Goal: Information Seeking & Learning: Check status

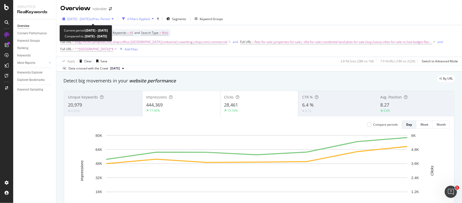
click at [101, 19] on span "vs Prev. Period" at bounding box center [100, 19] width 20 height 4
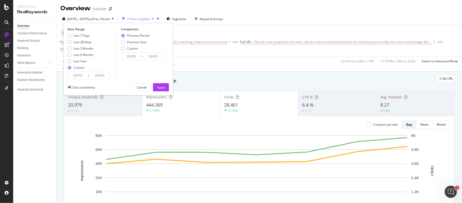
click at [75, 75] on input "[DATE]" at bounding box center [78, 75] width 20 height 7
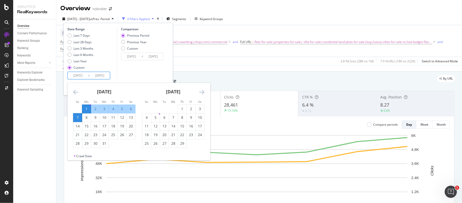
click at [203, 92] on icon "Move forward to switch to the next month." at bounding box center [201, 92] width 5 height 6
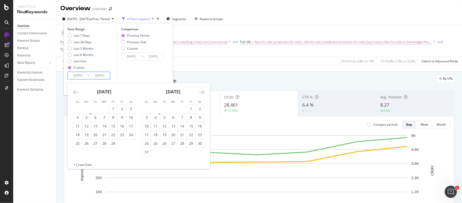
click at [203, 92] on icon "Move forward to switch to the next month." at bounding box center [201, 92] width 5 height 6
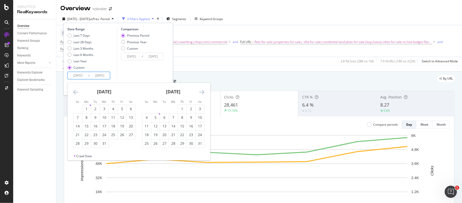
click at [203, 92] on icon "Move forward to switch to the next month." at bounding box center [201, 92] width 5 height 6
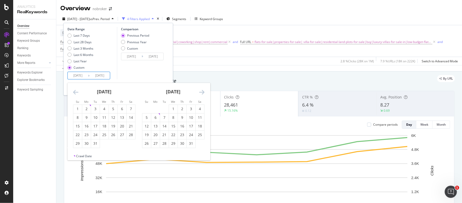
click at [203, 92] on icon "Move forward to switch to the next month." at bounding box center [201, 92] width 5 height 6
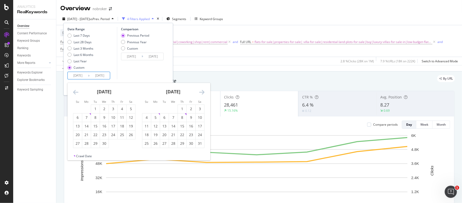
click at [203, 92] on icon "Move forward to switch to the next month." at bounding box center [201, 92] width 5 height 6
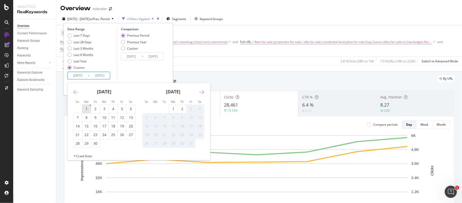
click at [86, 107] on div "1" at bounding box center [86, 108] width 9 height 5
type input "[DATE]"
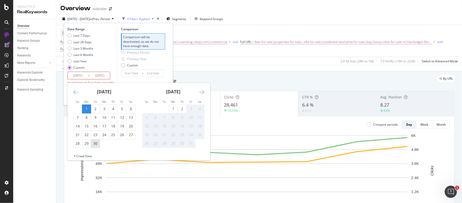
click at [98, 141] on div "30" at bounding box center [95, 143] width 9 height 5
type input "[DATE]"
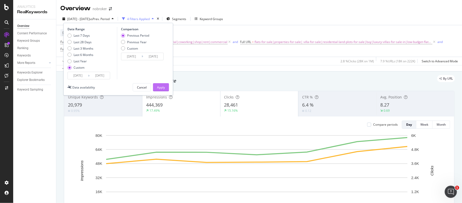
click at [158, 83] on div "Apply" at bounding box center [161, 87] width 8 height 8
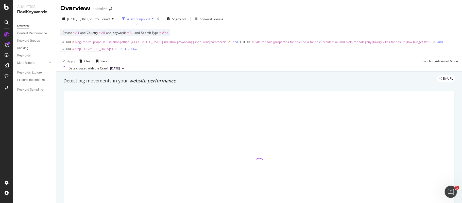
click at [228, 42] on icon at bounding box center [230, 41] width 4 height 5
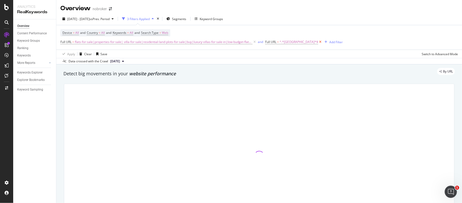
click at [318, 43] on icon at bounding box center [320, 41] width 4 height 5
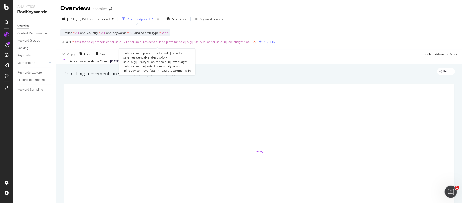
click at [253, 42] on icon at bounding box center [255, 41] width 4 height 5
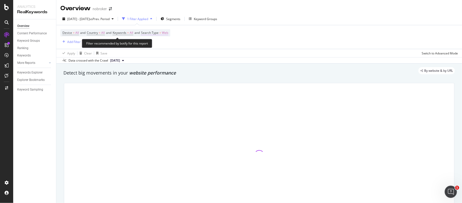
click at [168, 33] on span "Web" at bounding box center [165, 32] width 6 height 7
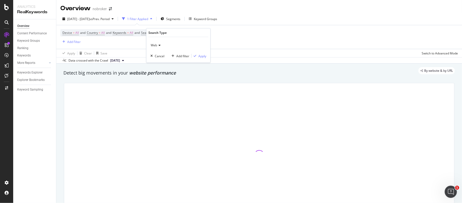
click at [160, 43] on div "Web" at bounding box center [179, 45] width 56 height 8
click at [160, 54] on div "All" at bounding box center [179, 55] width 54 height 7
click at [201, 55] on div "Apply" at bounding box center [202, 56] width 8 height 4
click at [180, 17] on span "Segments" at bounding box center [173, 19] width 14 height 4
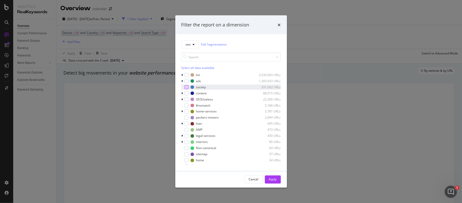
click at [186, 86] on div "modal" at bounding box center [187, 87] width 4 height 4
click at [272, 179] on div "Apply" at bounding box center [273, 179] width 8 height 4
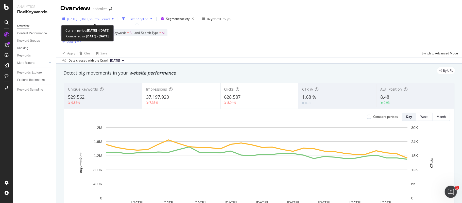
click at [103, 18] on span "vs Prev. Period" at bounding box center [100, 19] width 20 height 4
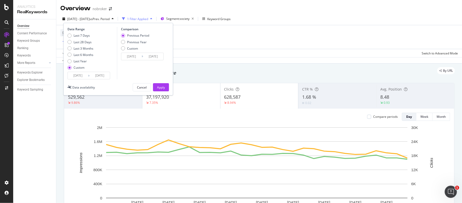
click at [79, 74] on input "[DATE]" at bounding box center [78, 75] width 20 height 7
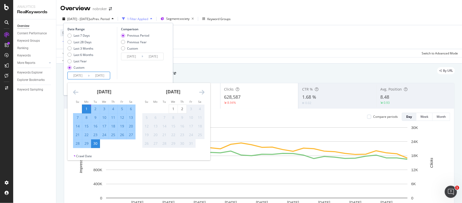
click at [74, 89] on div "[DATE] 1 2 3 4 5 6 7 8 9 10 11 12 13 14 15 16 17 18 19 20 21 22 23 24 25 26 27 …" at bounding box center [139, 118] width 143 height 71
click at [74, 90] on icon "Move backward to switch to the previous month." at bounding box center [75, 92] width 5 height 6
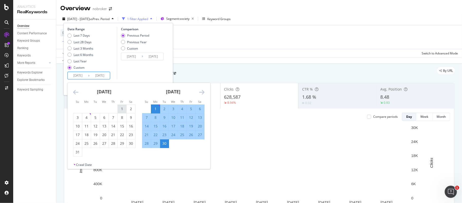
click at [122, 108] on div "1" at bounding box center [122, 108] width 9 height 5
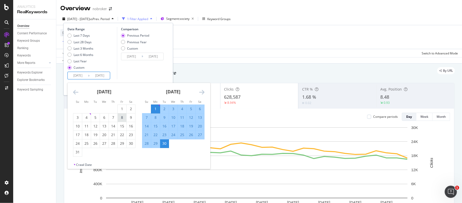
type input "[DATE]"
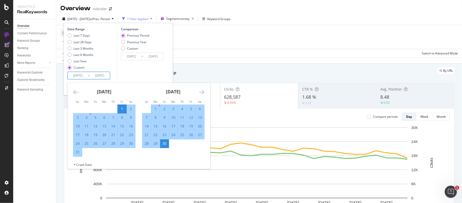
click at [81, 152] on div "31" at bounding box center [77, 151] width 9 height 5
type input "[DATE]"
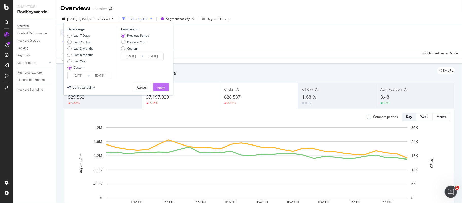
click at [162, 86] on div "Apply" at bounding box center [161, 87] width 8 height 4
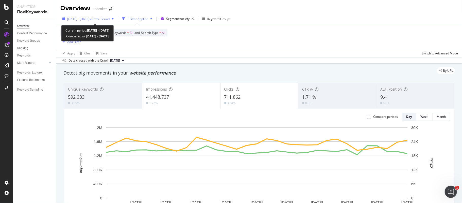
click at [109, 19] on span "vs Prev. Period" at bounding box center [100, 19] width 20 height 4
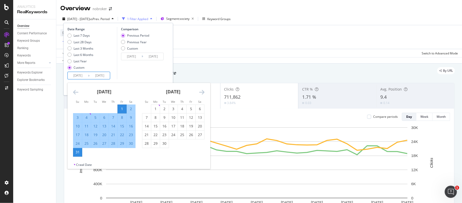
click at [73, 76] on input "[DATE]" at bounding box center [78, 75] width 20 height 7
click at [78, 90] on icon "Move backward to switch to the previous month." at bounding box center [75, 92] width 5 height 6
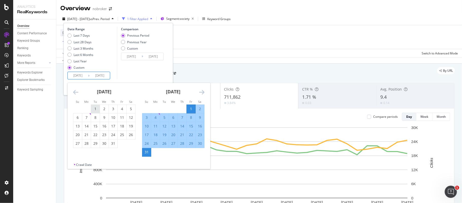
click at [98, 110] on div "1" at bounding box center [95, 108] width 9 height 5
type input "[DATE]"
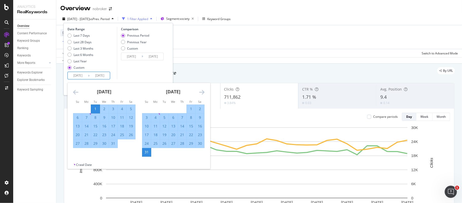
click at [115, 145] on div "31" at bounding box center [113, 143] width 9 height 5
type input "[DATE]"
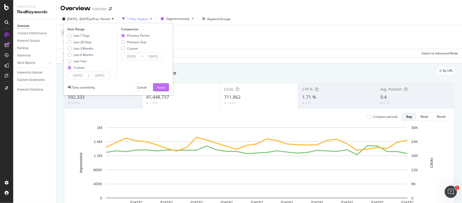
click at [156, 86] on button "Apply" at bounding box center [161, 87] width 16 height 8
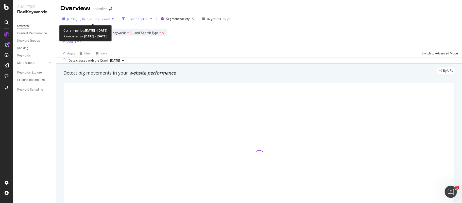
click at [88, 20] on span "[DATE] - [DATE]" at bounding box center [78, 19] width 22 height 4
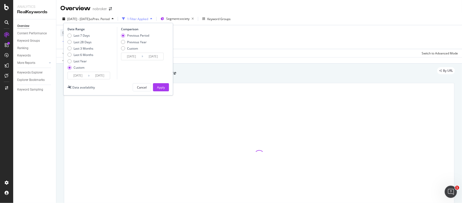
click at [74, 77] on input "[DATE]" at bounding box center [78, 75] width 20 height 7
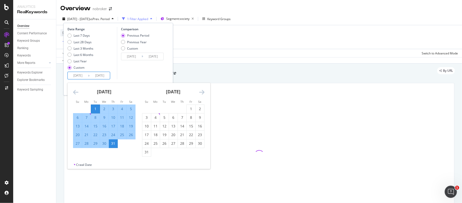
click at [75, 92] on icon "Move backward to switch to the previous month." at bounding box center [75, 92] width 5 height 6
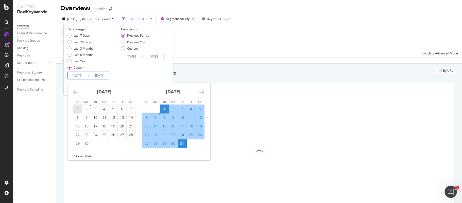
click at [75, 110] on div "1" at bounding box center [77, 108] width 9 height 5
type input "[DATE]"
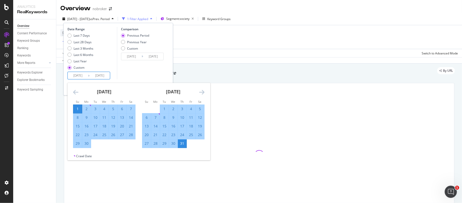
click at [90, 143] on div "30" at bounding box center [86, 143] width 9 height 5
type input "[DATE]"
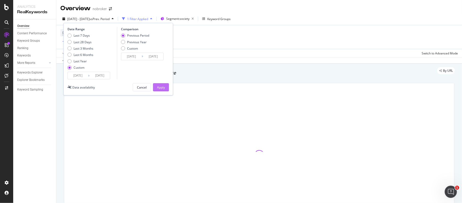
click at [158, 86] on div "Apply" at bounding box center [161, 87] width 8 height 4
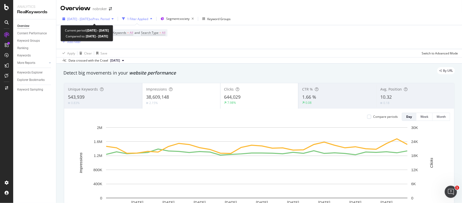
click at [106, 16] on div "[DATE] - [DATE] vs Prev. Period" at bounding box center [87, 19] width 55 height 8
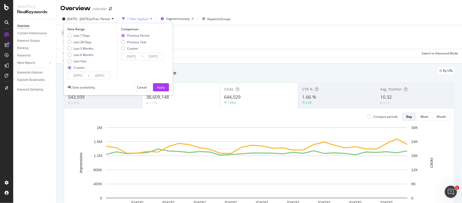
click at [73, 75] on input "[DATE]" at bounding box center [78, 75] width 20 height 7
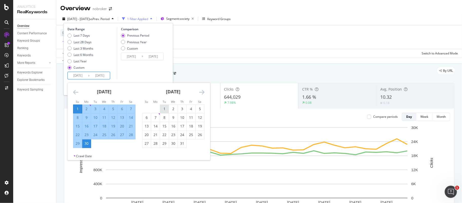
click at [165, 108] on div "1" at bounding box center [164, 108] width 9 height 5
type input "[DATE]"
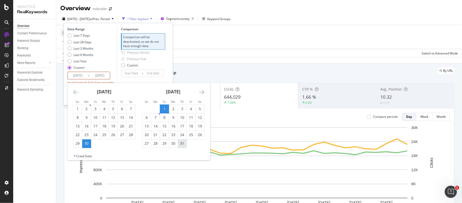
click at [184, 144] on div "31" at bounding box center [182, 143] width 9 height 5
type input "[DATE]"
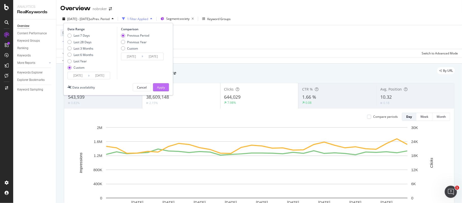
click at [163, 86] on div "Apply" at bounding box center [161, 87] width 8 height 4
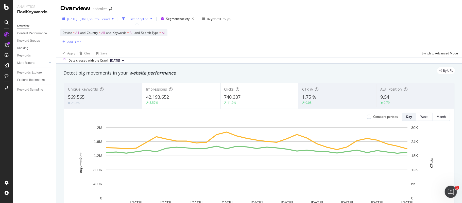
click at [90, 18] on span "[DATE] - [DATE]" at bounding box center [78, 19] width 22 height 4
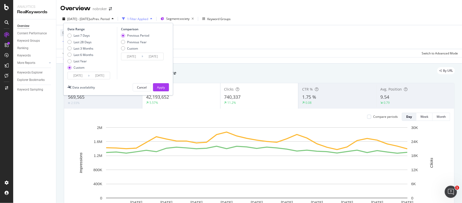
click at [78, 78] on input "[DATE]" at bounding box center [78, 75] width 20 height 7
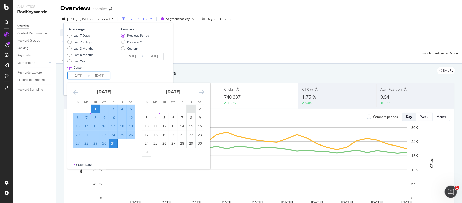
click at [190, 108] on div "1" at bounding box center [191, 108] width 9 height 5
type input "[DATE]"
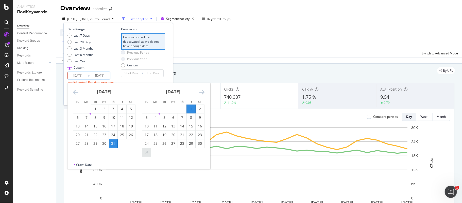
click at [145, 153] on div "31" at bounding box center [146, 151] width 9 height 5
type input "[DATE]"
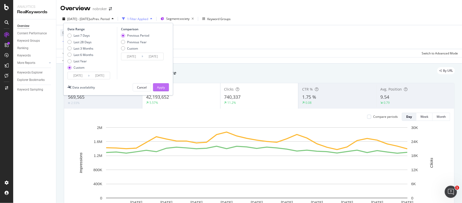
click at [163, 85] on div "Apply" at bounding box center [161, 87] width 8 height 4
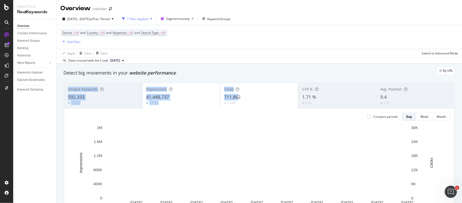
drag, startPoint x: 242, startPoint y: 99, endPoint x: 268, endPoint y: 71, distance: 39.3
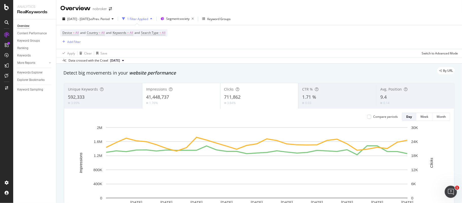
drag, startPoint x: 286, startPoint y: 15, endPoint x: 278, endPoint y: 51, distance: 36.9
click at [286, 15] on div "[DATE] - [DATE] vs Prev. Period 1 Filter Applied Segment: society Keyword Groups" at bounding box center [259, 20] width 406 height 10
copy span "711,862"
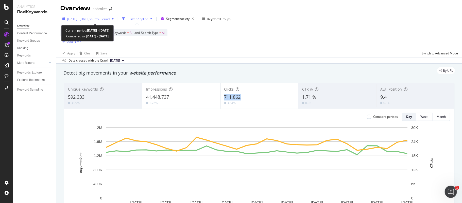
click at [84, 18] on span "[DATE] - [DATE]" at bounding box center [78, 19] width 22 height 4
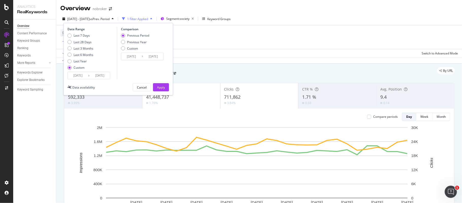
click at [75, 76] on input "[DATE]" at bounding box center [78, 75] width 20 height 7
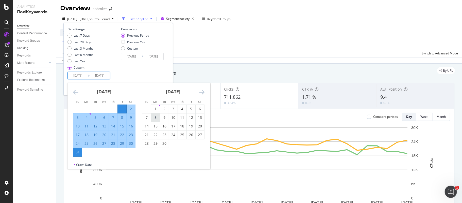
drag, startPoint x: 155, startPoint y: 108, endPoint x: 156, endPoint y: 116, distance: 8.7
click at [155, 108] on div "1" at bounding box center [155, 108] width 9 height 5
type input "[DATE]"
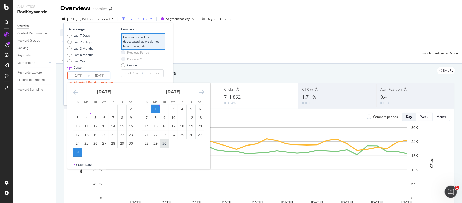
click at [163, 143] on div "30" at bounding box center [164, 143] width 9 height 5
type input "[DATE]"
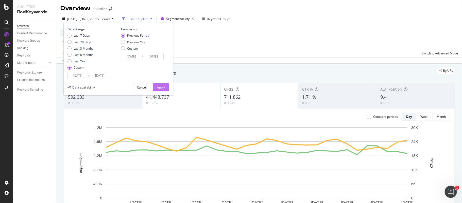
click at [159, 87] on div "Apply" at bounding box center [161, 87] width 8 height 4
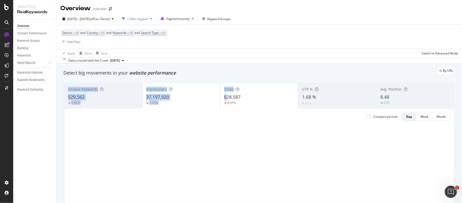
click at [256, 49] on div "Apply Clear Save Switch to Advanced Mode" at bounding box center [259, 53] width 406 height 8
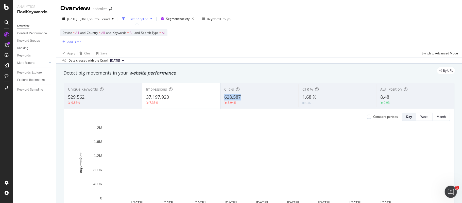
copy span "628,587"
